Goal: Task Accomplishment & Management: Manage account settings

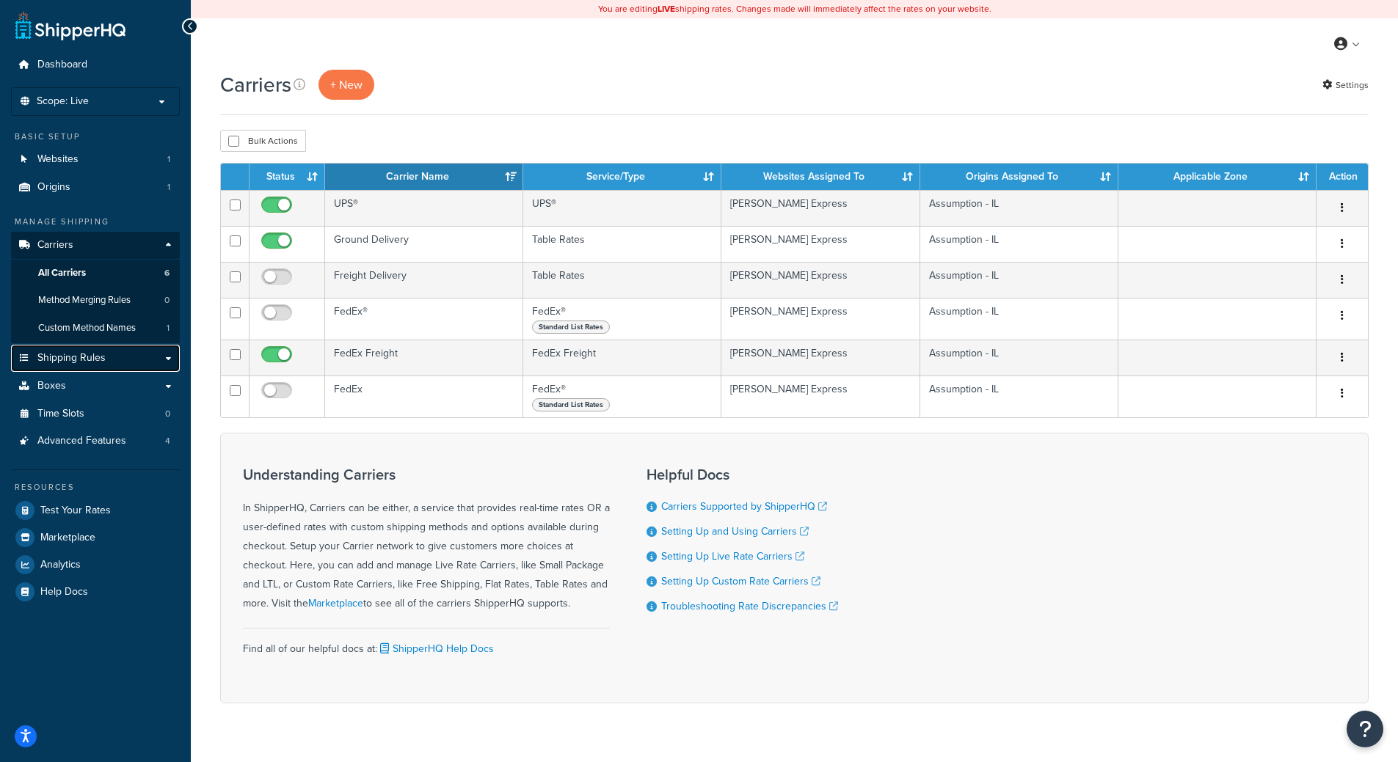
click at [113, 359] on link "Shipping Rules" at bounding box center [95, 358] width 169 height 27
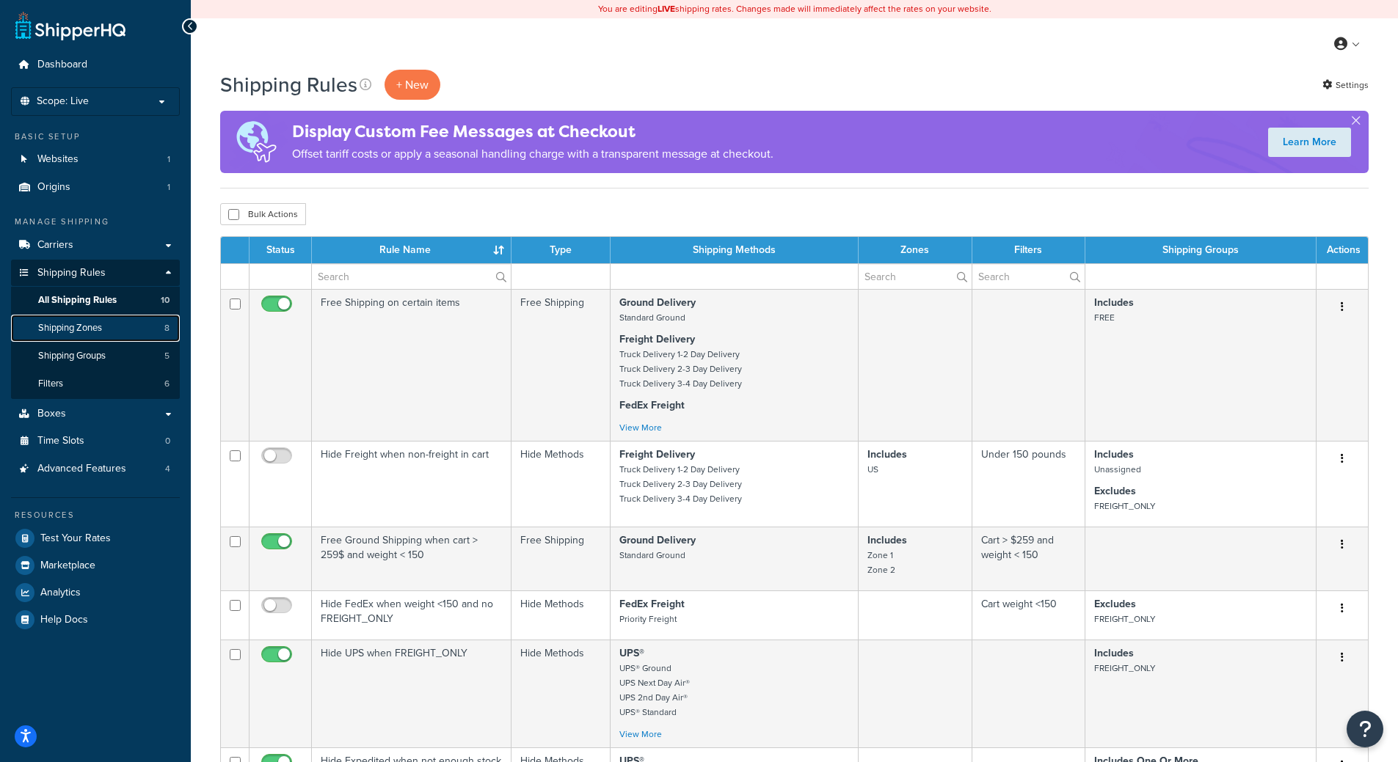
click at [117, 336] on link "Shipping Zones 8" at bounding box center [95, 328] width 169 height 27
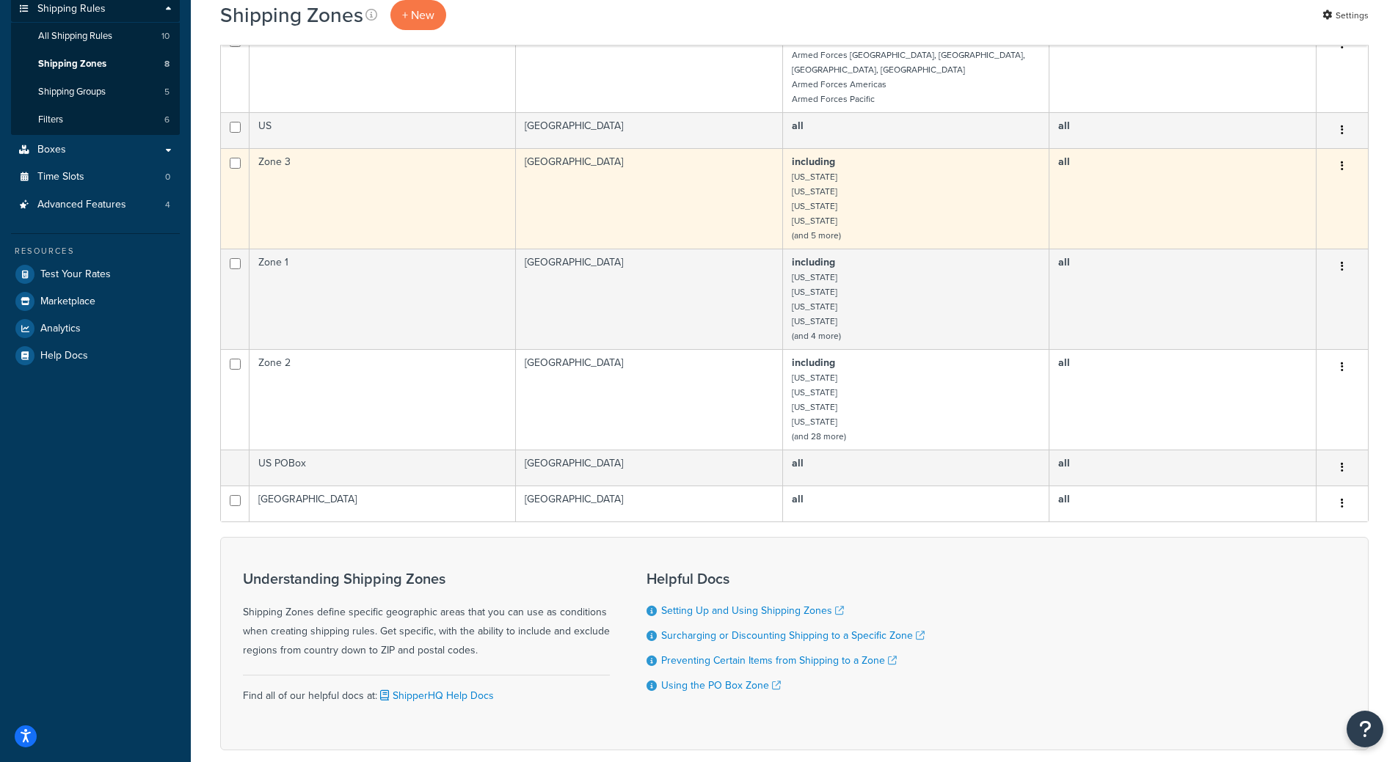
scroll to position [88, 0]
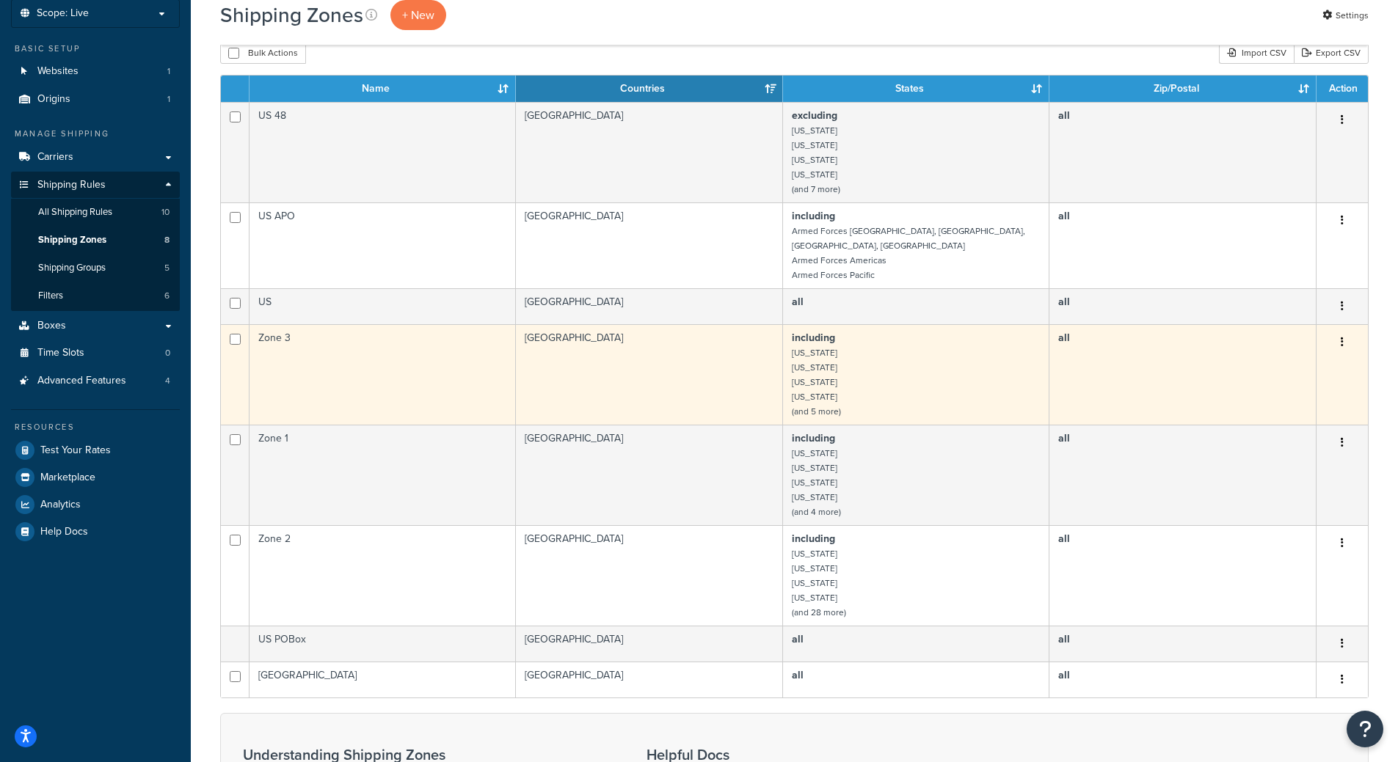
click at [850, 384] on td "including Arizona California Idaho Montana (and 5 more)" at bounding box center [916, 374] width 266 height 101
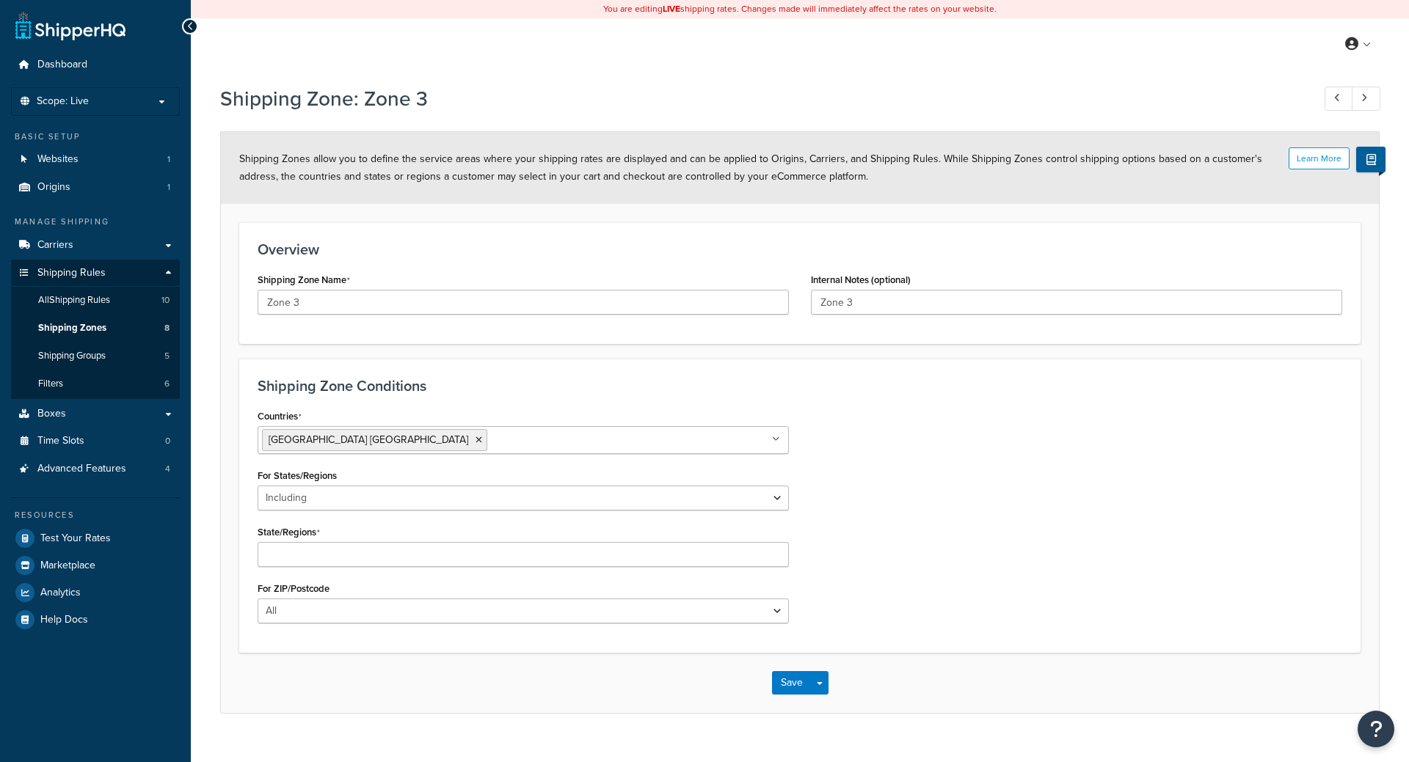
select select "including"
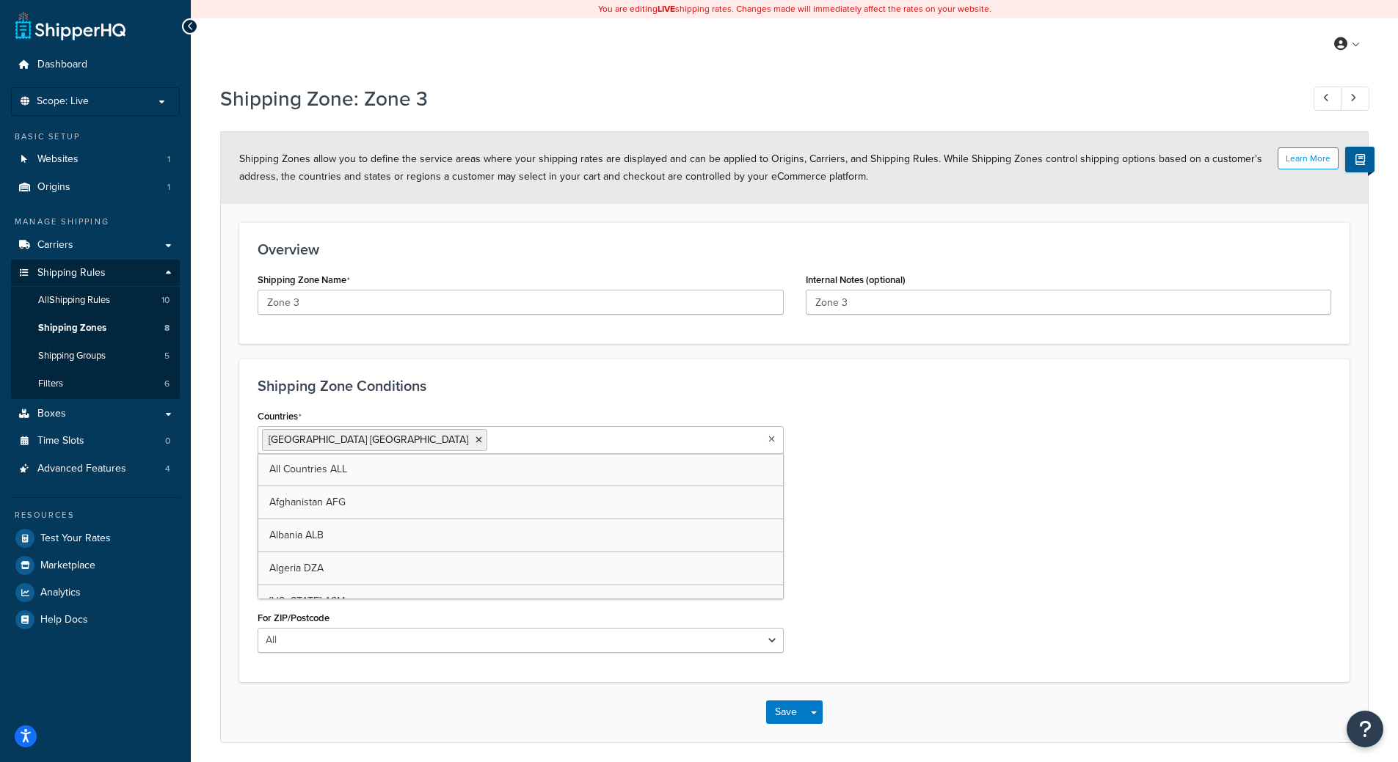
click at [185, 23] on div at bounding box center [190, 26] width 16 height 16
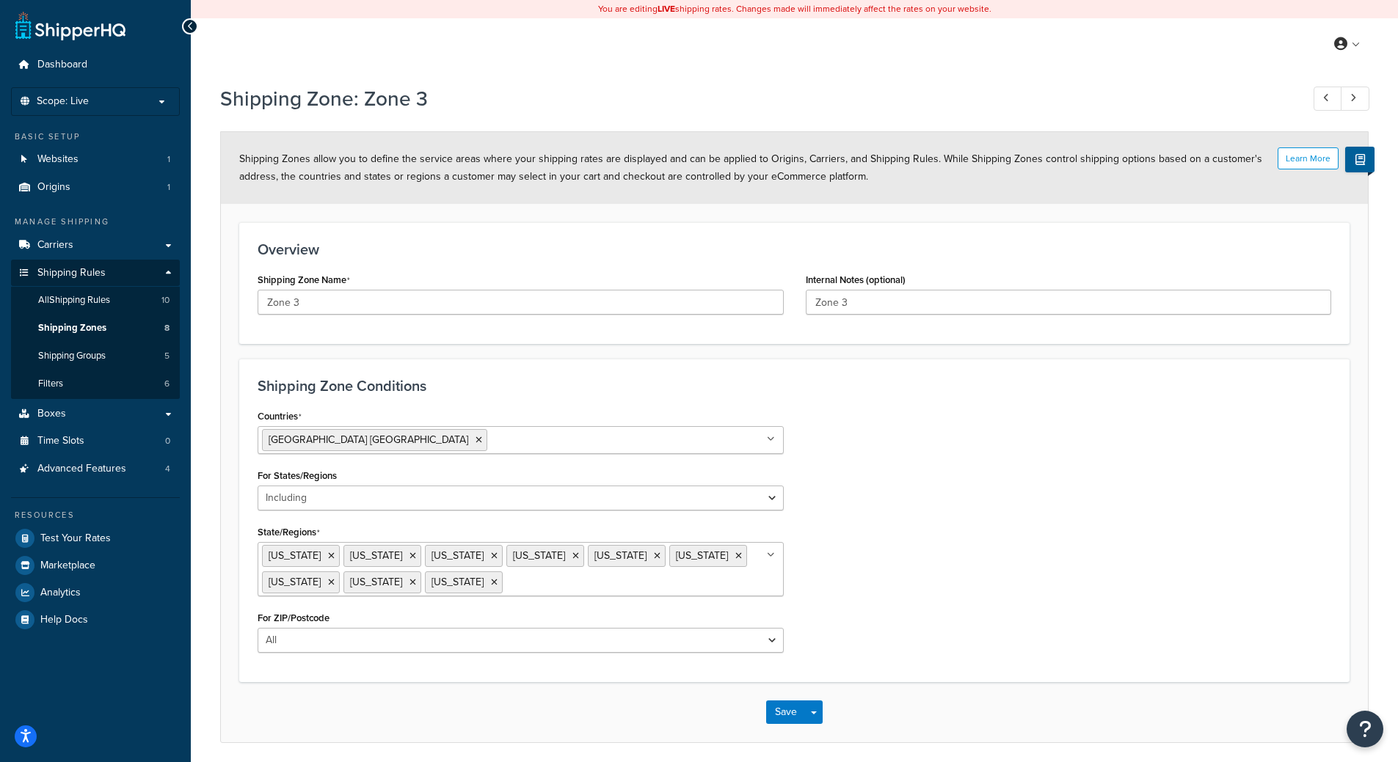
click at [185, 23] on div at bounding box center [190, 26] width 16 height 16
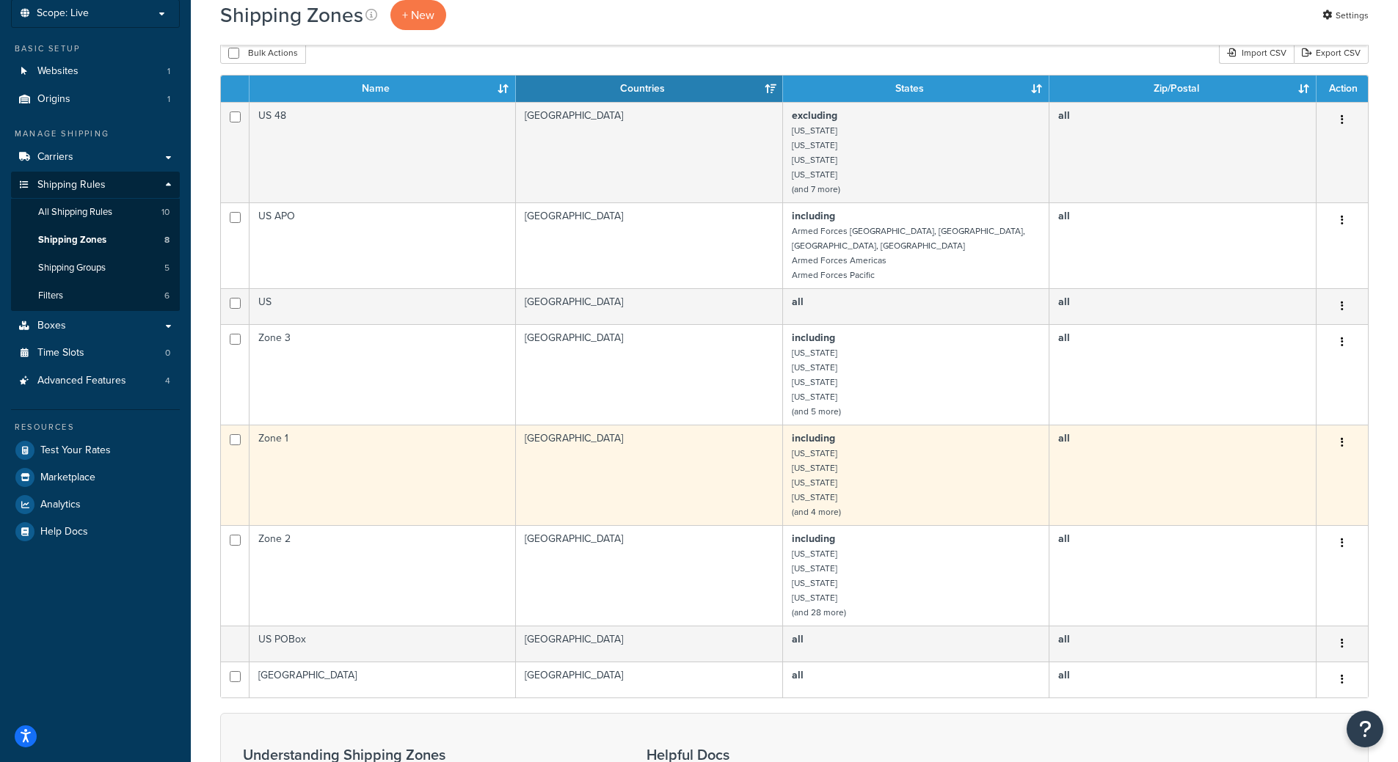
click at [880, 460] on td "including Illinois Indiana Iowa Kentucky (and 4 more)" at bounding box center [916, 475] width 266 height 101
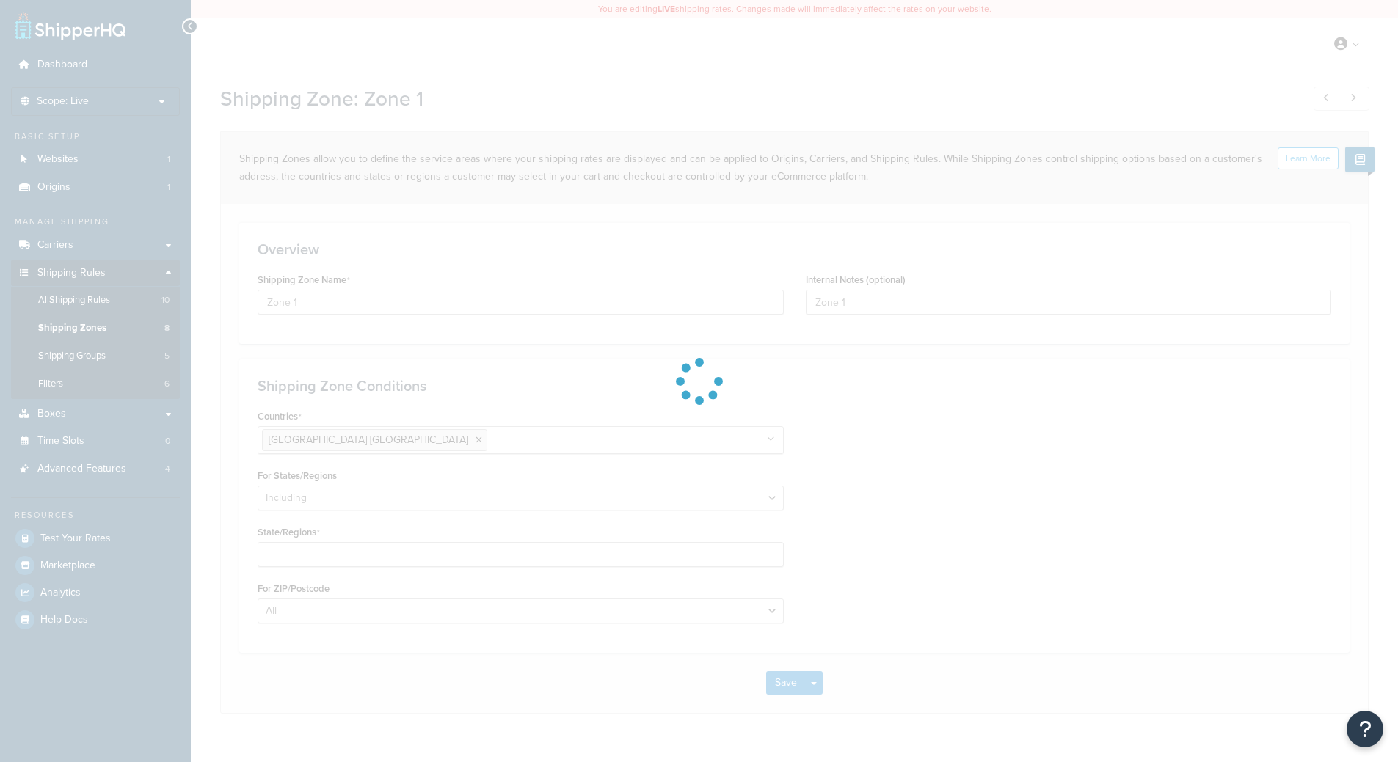
select select "including"
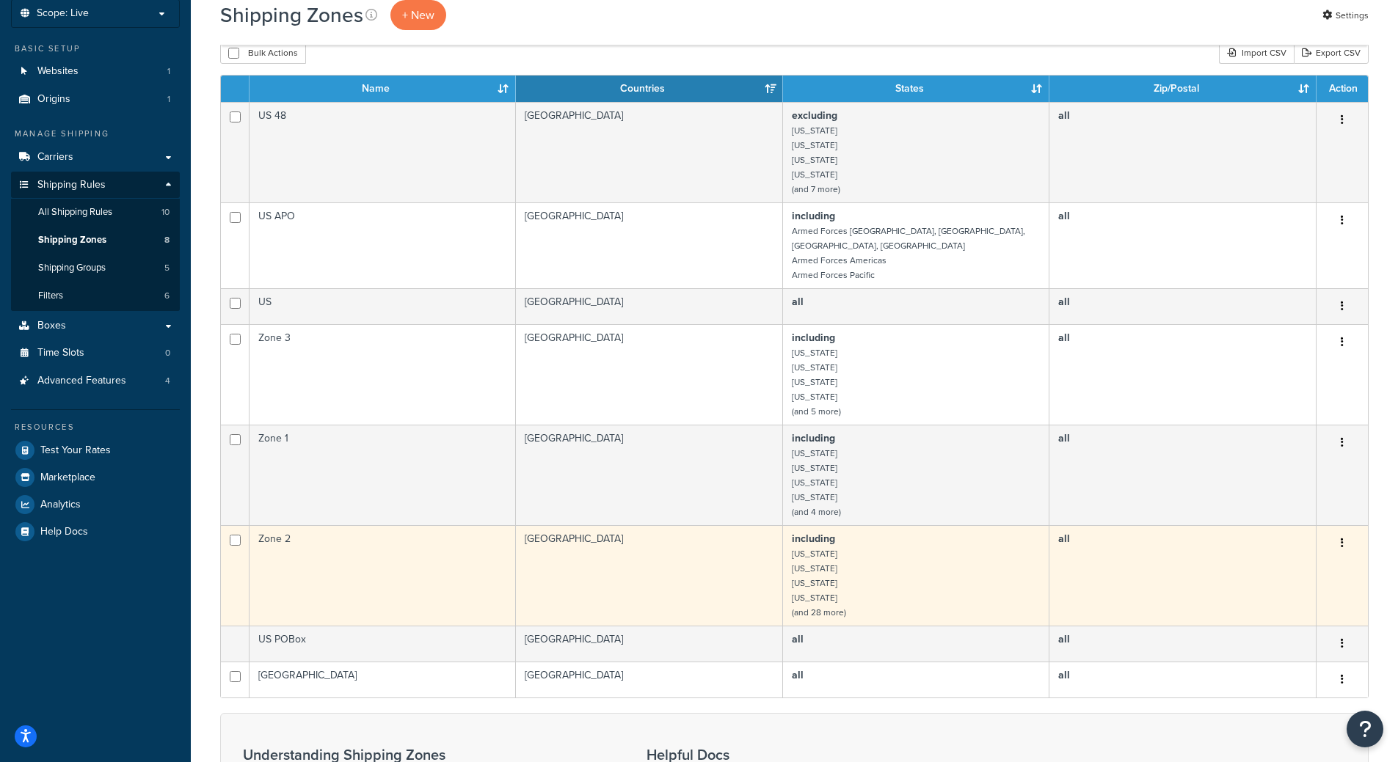
click at [852, 566] on td "including Alabama Arkansas Colorado Connecticut (and 28 more)" at bounding box center [916, 575] width 266 height 101
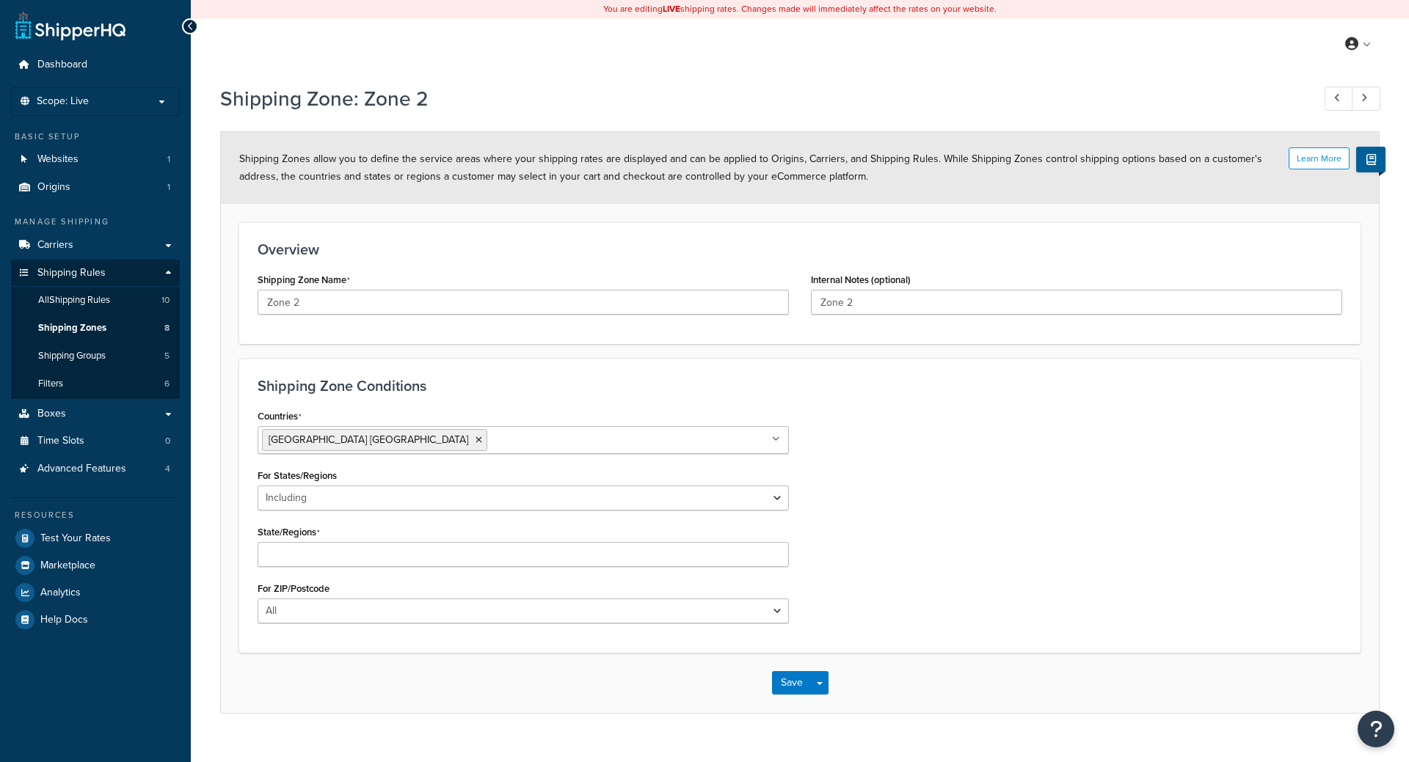
select select "including"
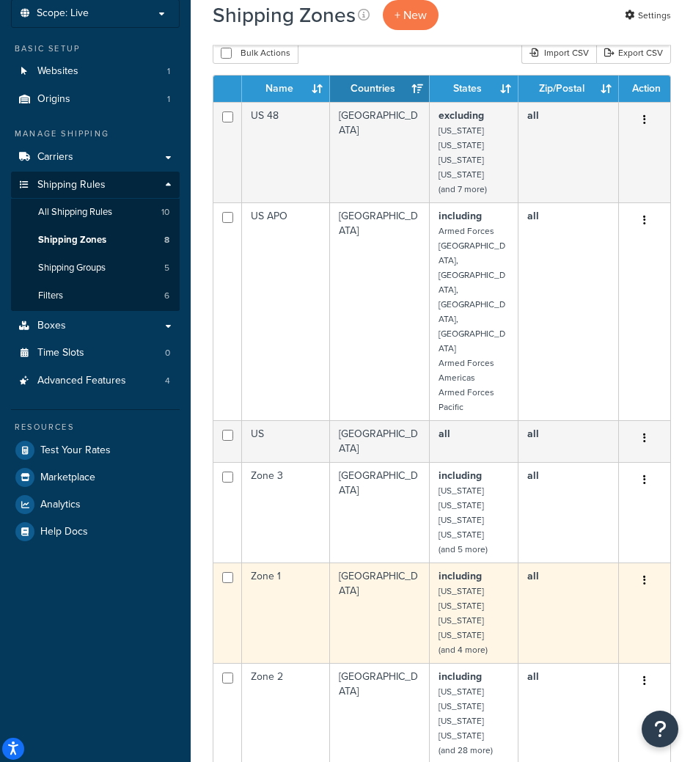
click at [363, 563] on td "United States" at bounding box center [380, 613] width 100 height 101
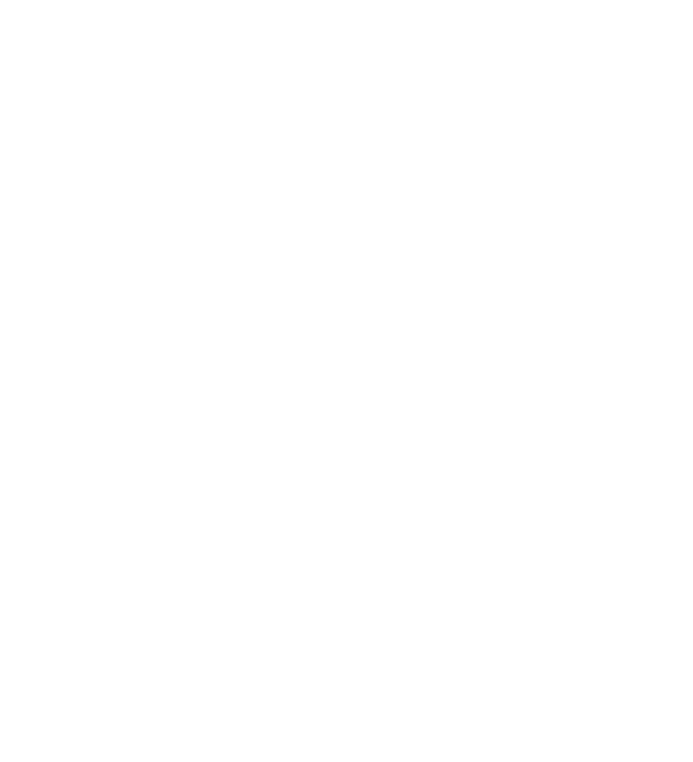
select select "including"
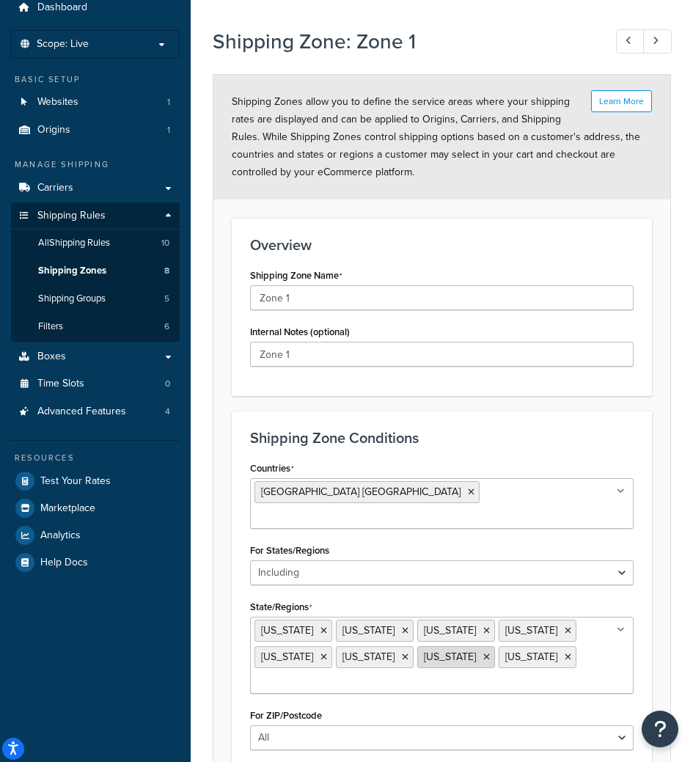
scroll to position [88, 0]
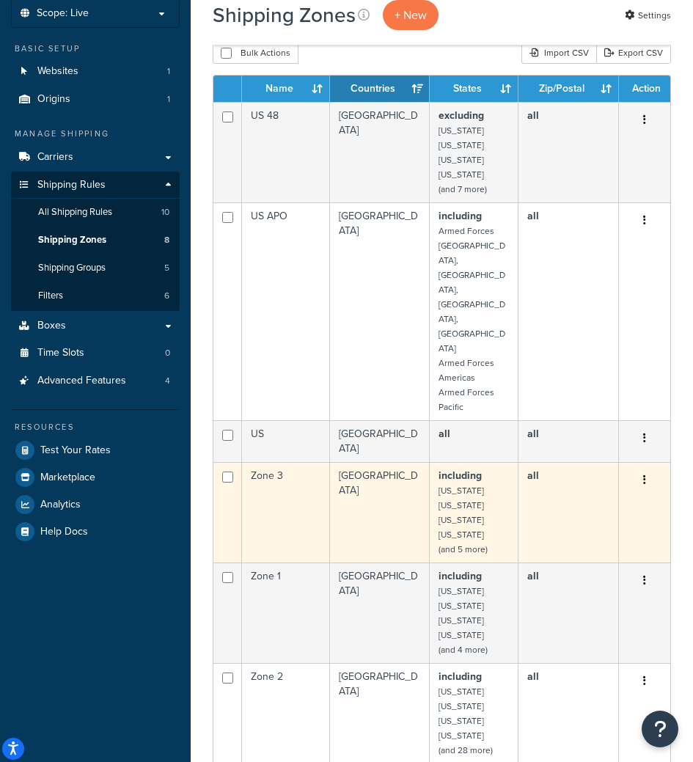
click at [353, 462] on td "[GEOGRAPHIC_DATA]" at bounding box center [380, 512] width 100 height 101
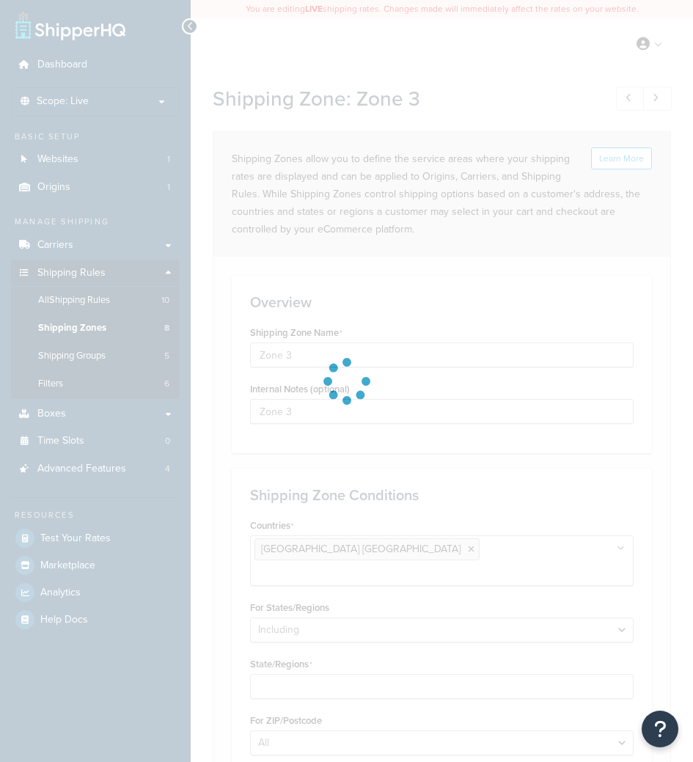
select select "including"
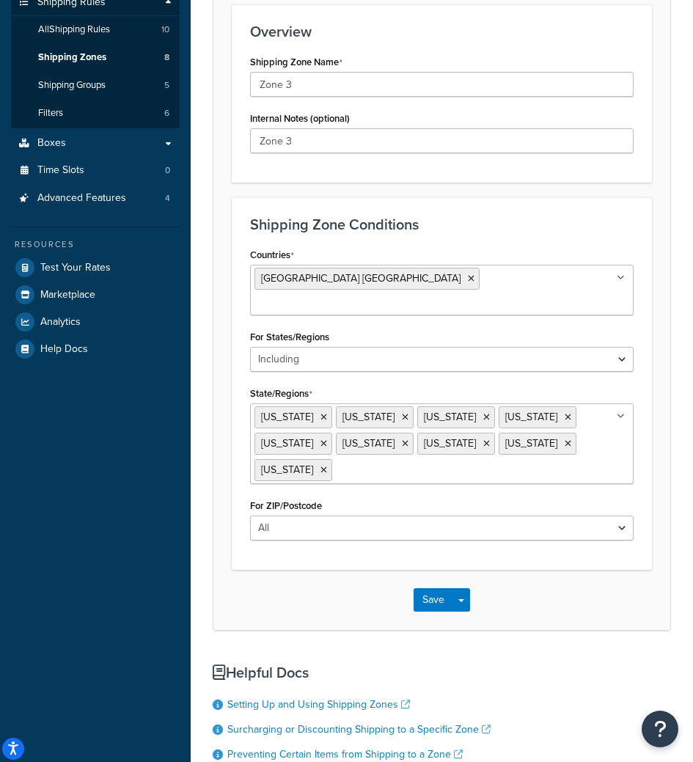
scroll to position [352, 0]
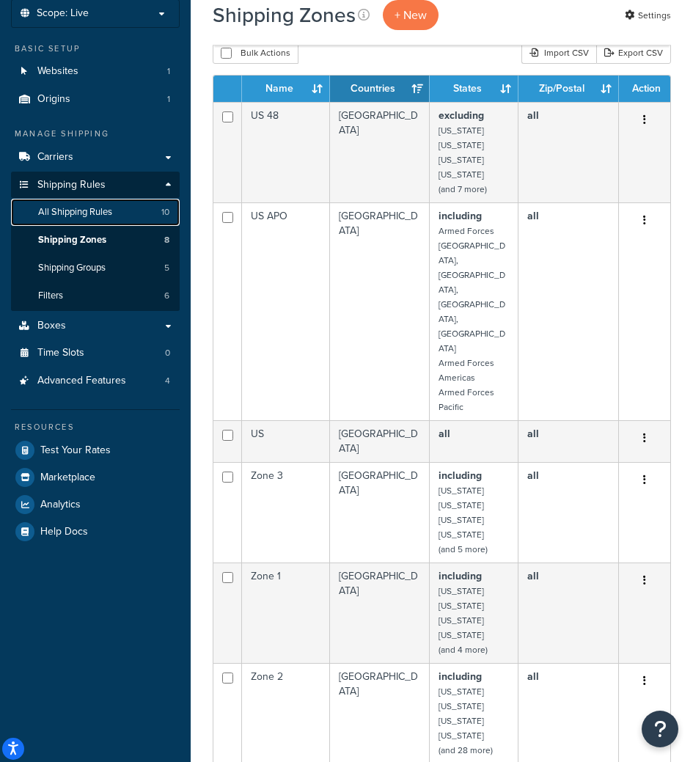
click at [118, 206] on link "All Shipping Rules 10" at bounding box center [95, 212] width 169 height 27
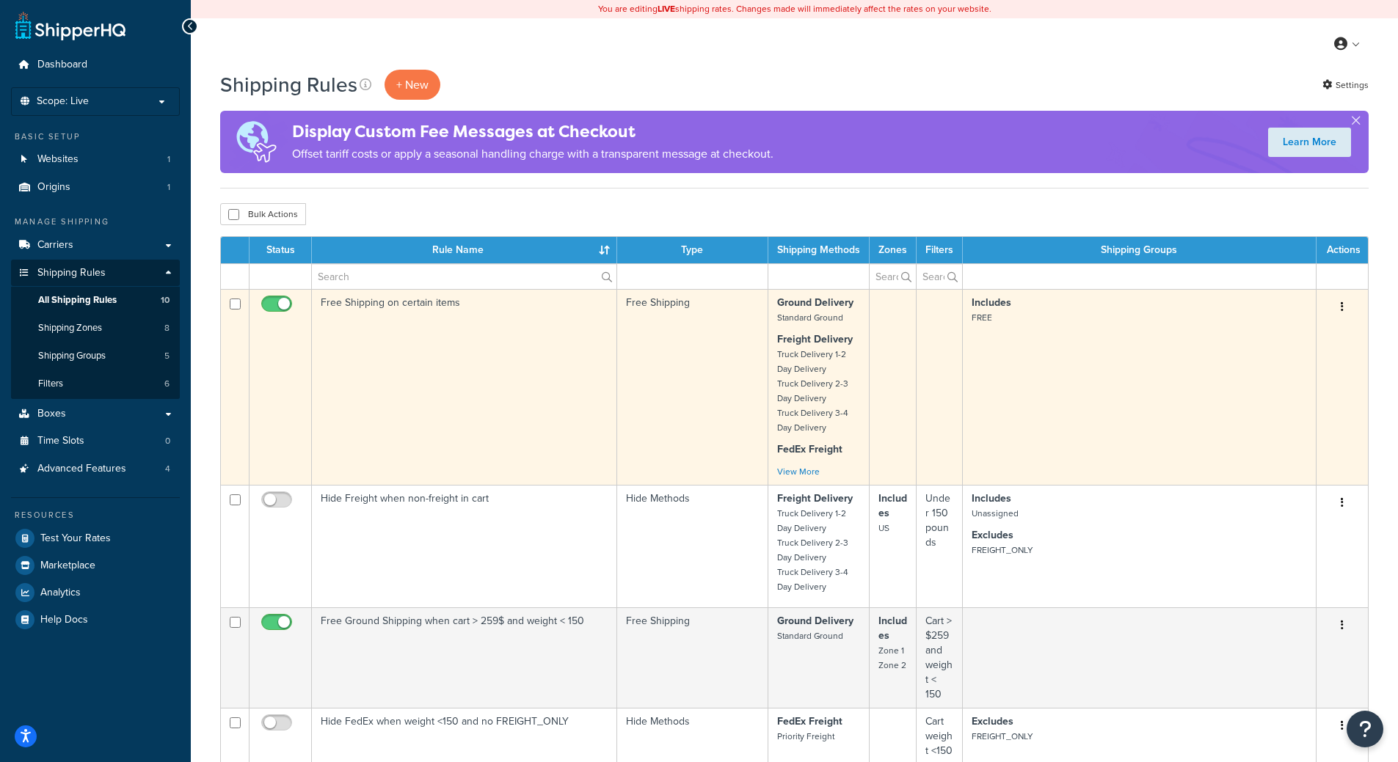
click at [693, 428] on td "Includes FREE" at bounding box center [1140, 387] width 354 height 196
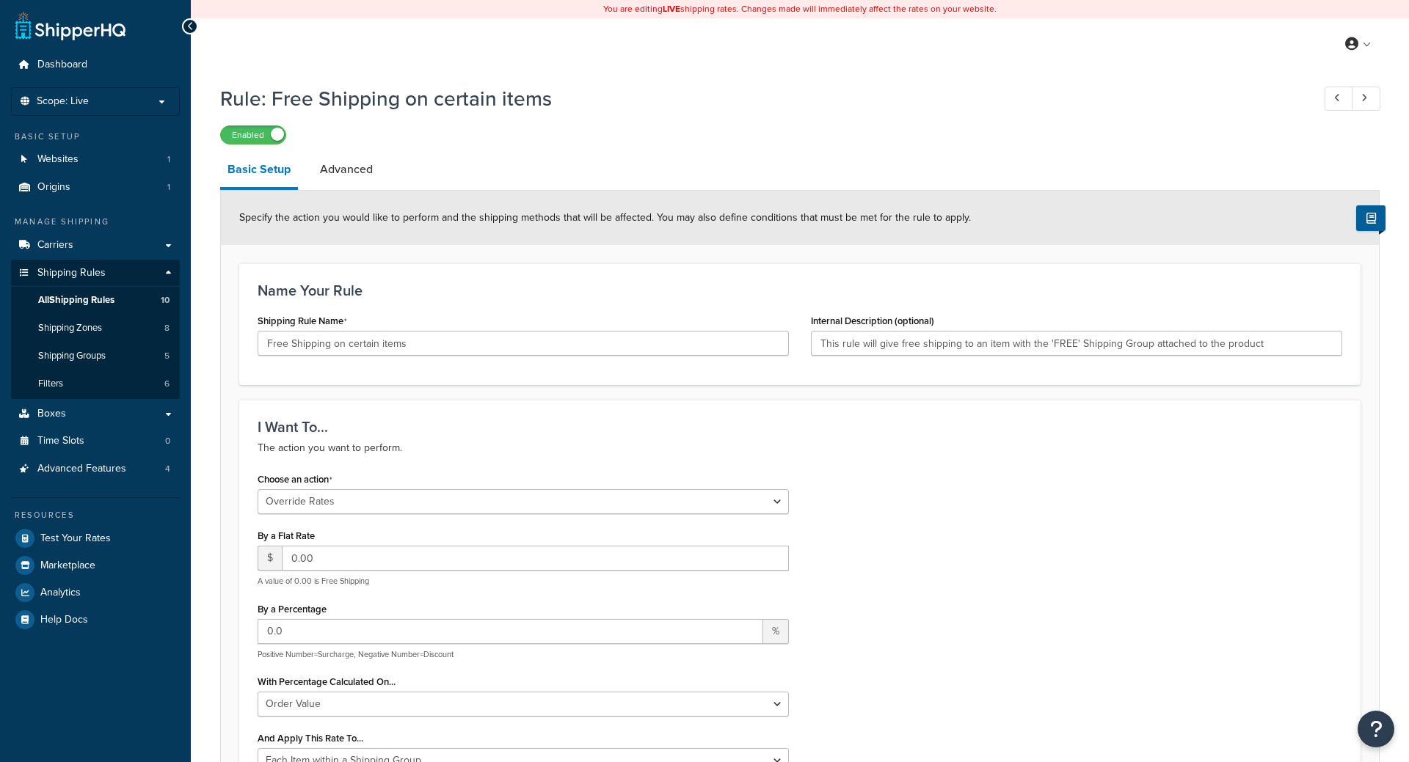
select select "OVERRIDE"
select select "ITEM"
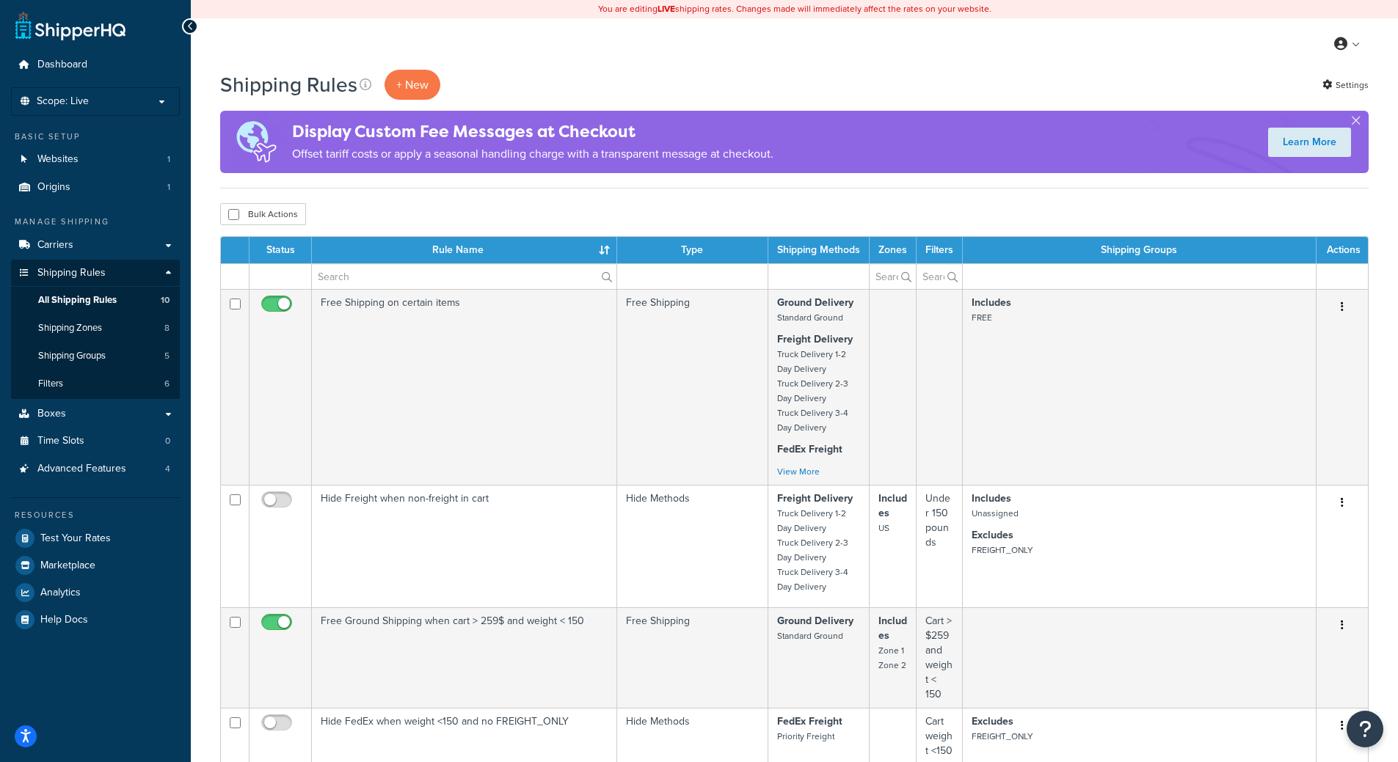
drag, startPoint x: 324, startPoint y: 355, endPoint x: 563, endPoint y: 101, distance: 348.8
